Goal: Task Accomplishment & Management: Use online tool/utility

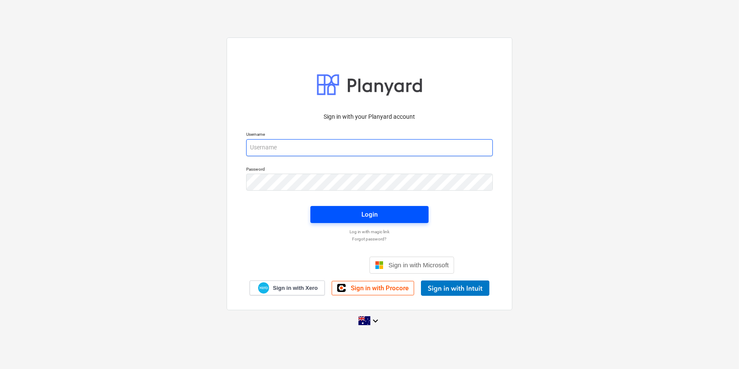
type input "[EMAIL_ADDRESS][DOMAIN_NAME]"
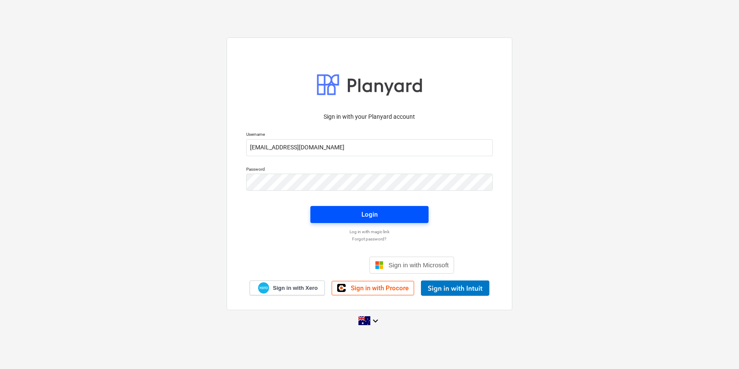
click at [231, 94] on button "Login" at bounding box center [370, 214] width 118 height 17
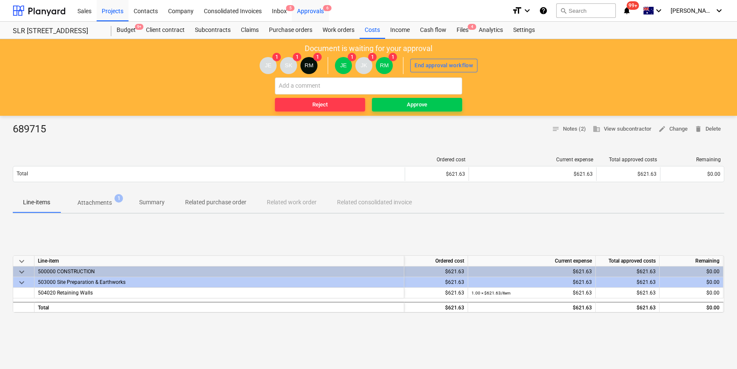
click at [231, 11] on div "Approvals 6" at bounding box center [310, 11] width 37 height 22
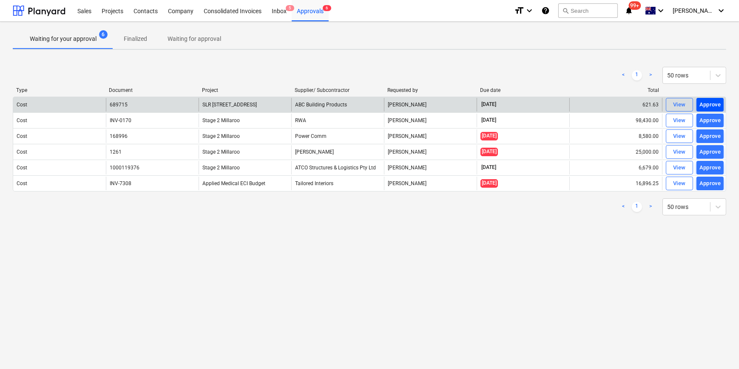
click at [231, 94] on div "Approve" at bounding box center [711, 105] width 22 height 10
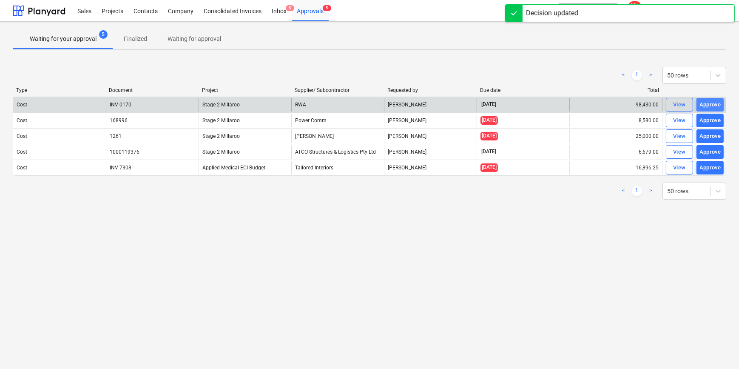
click at [231, 94] on div "Approve" at bounding box center [711, 105] width 22 height 10
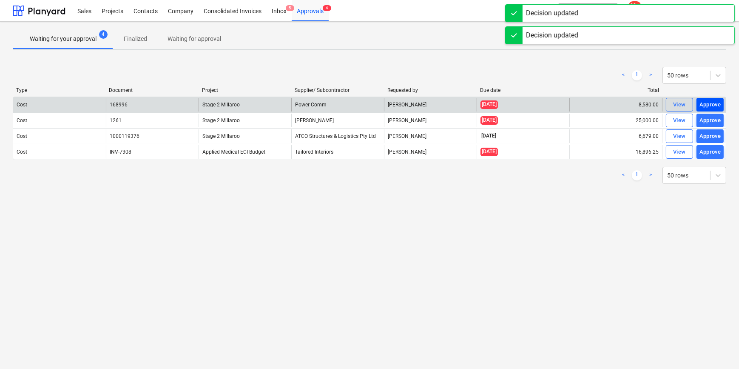
click at [231, 94] on div "Approve" at bounding box center [711, 105] width 22 height 10
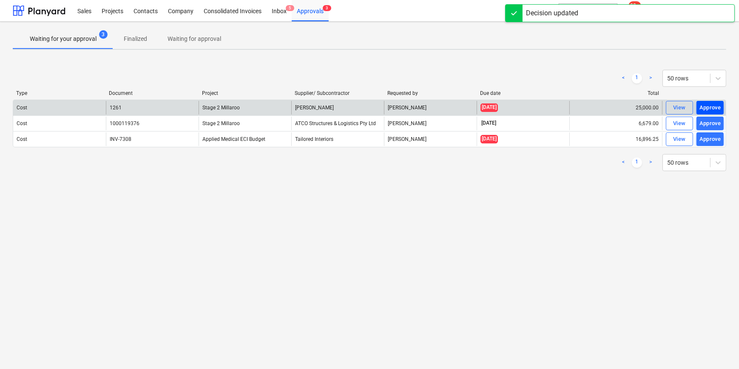
click at [231, 94] on div "Approve" at bounding box center [711, 108] width 22 height 10
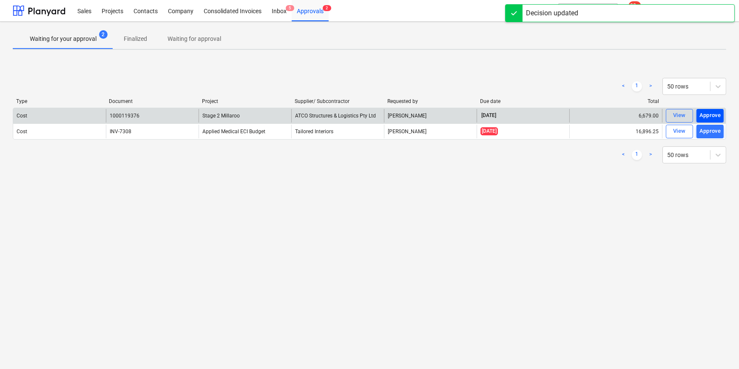
click at [231, 94] on div "Approve" at bounding box center [711, 116] width 22 height 10
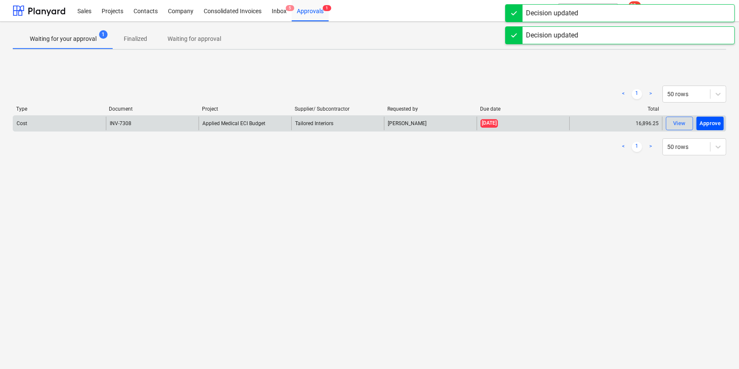
click at [231, 94] on div "Approve" at bounding box center [711, 124] width 22 height 10
